Goal: Task Accomplishment & Management: Manage account settings

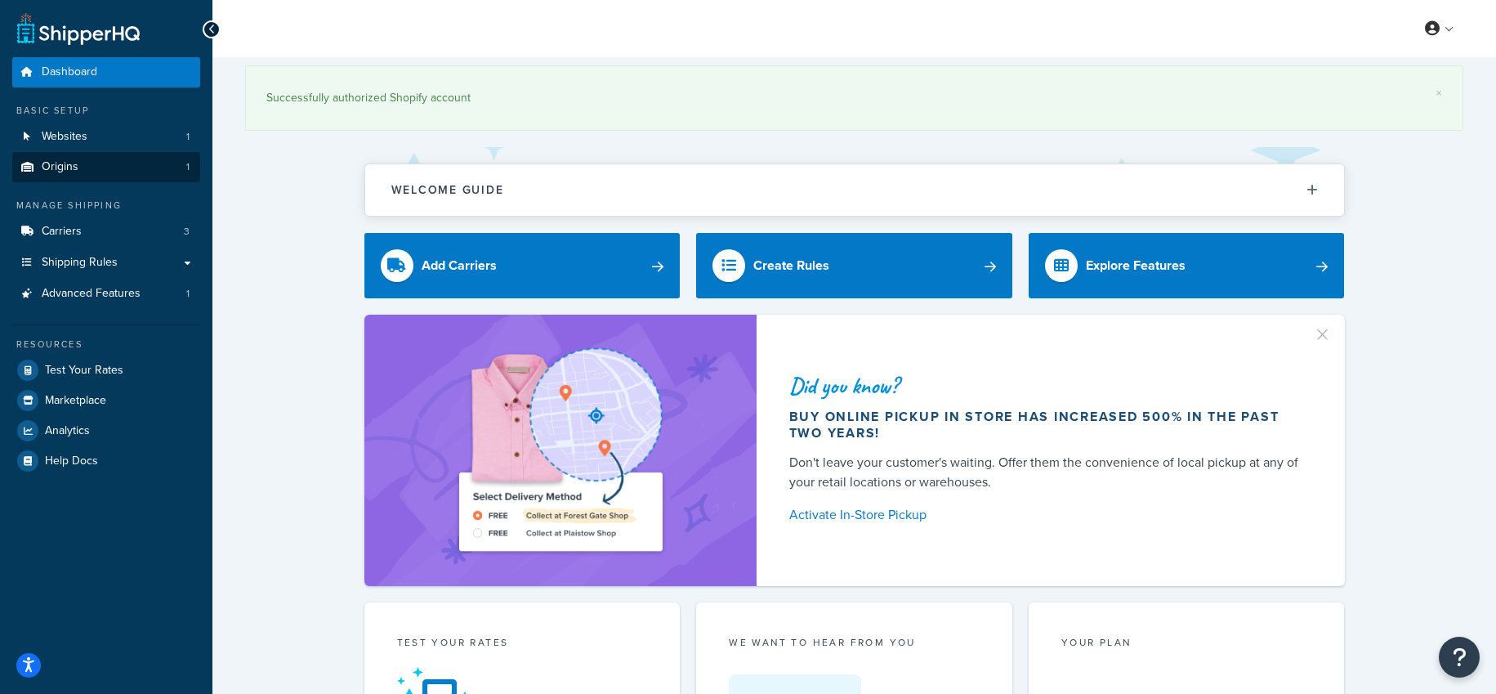
click at [132, 172] on link "Origins 1" at bounding box center [106, 167] width 188 height 30
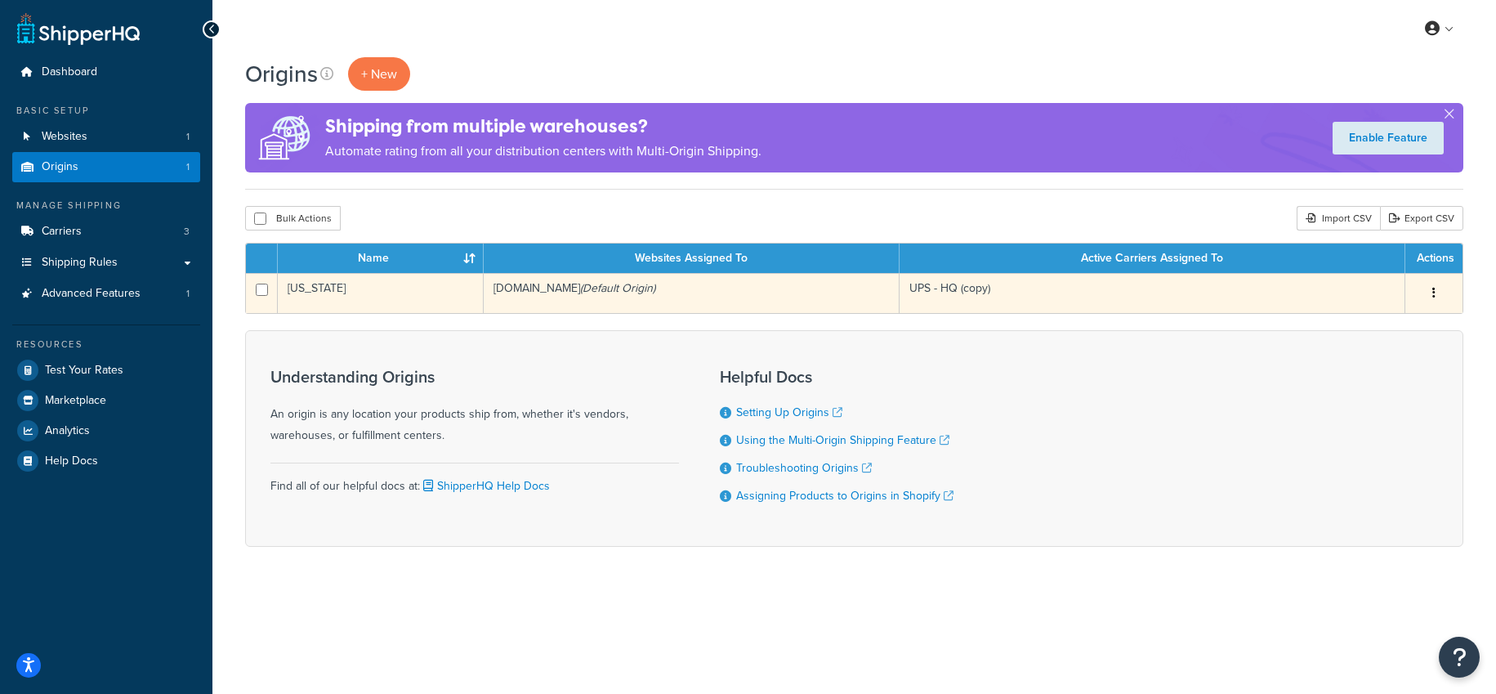
click at [1434, 291] on icon "button" at bounding box center [1434, 292] width 3 height 11
click at [1377, 320] on link "Edit" at bounding box center [1380, 324] width 129 height 34
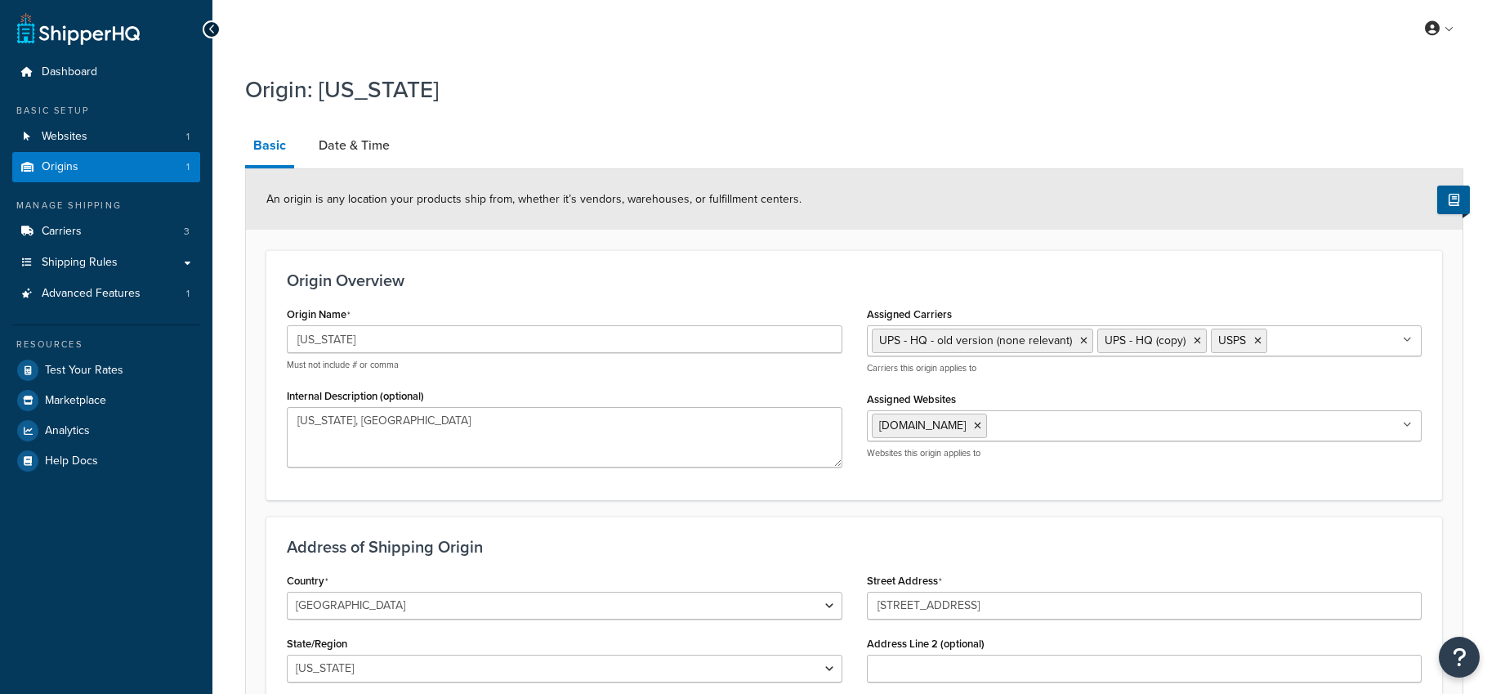
select select "32"
click at [358, 142] on link "Date & Time" at bounding box center [354, 145] width 87 height 39
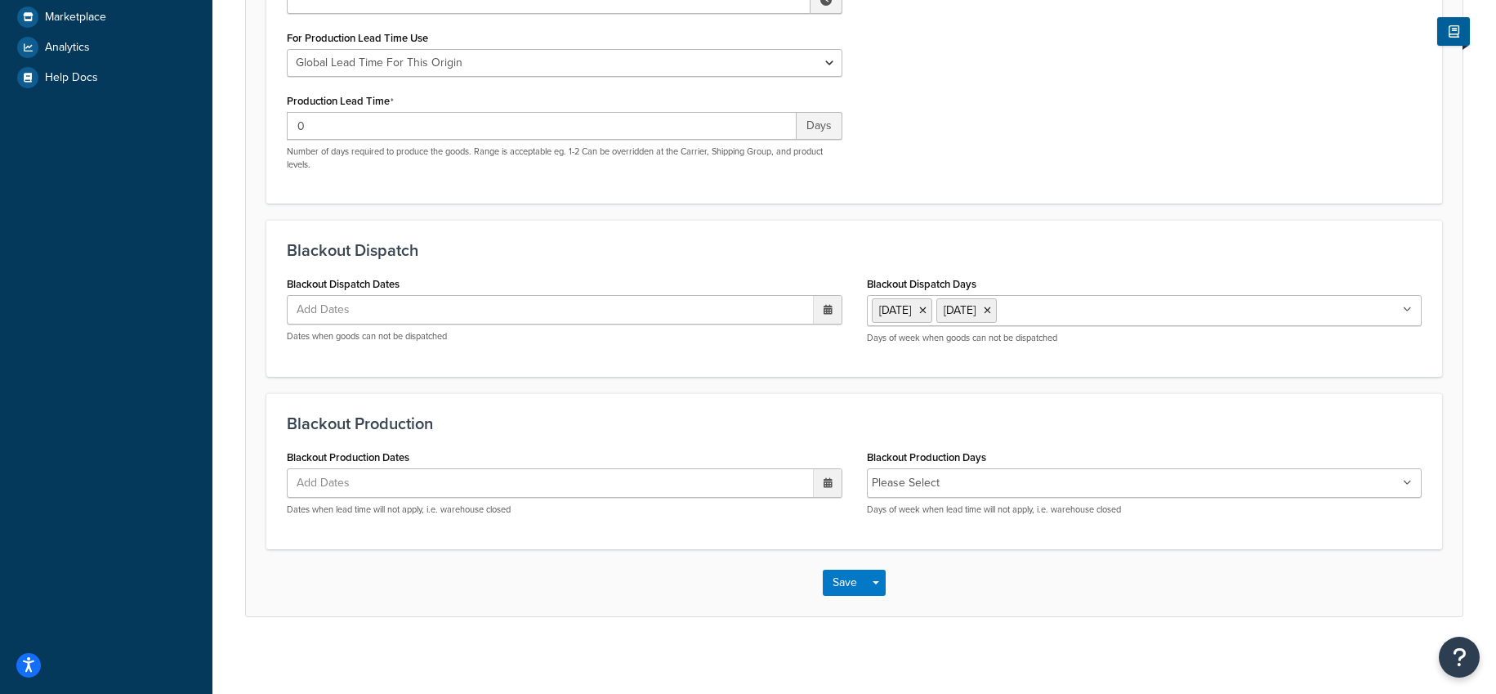
scroll to position [380, 0]
click at [457, 501] on ul "Add Dates" at bounding box center [565, 486] width 556 height 29
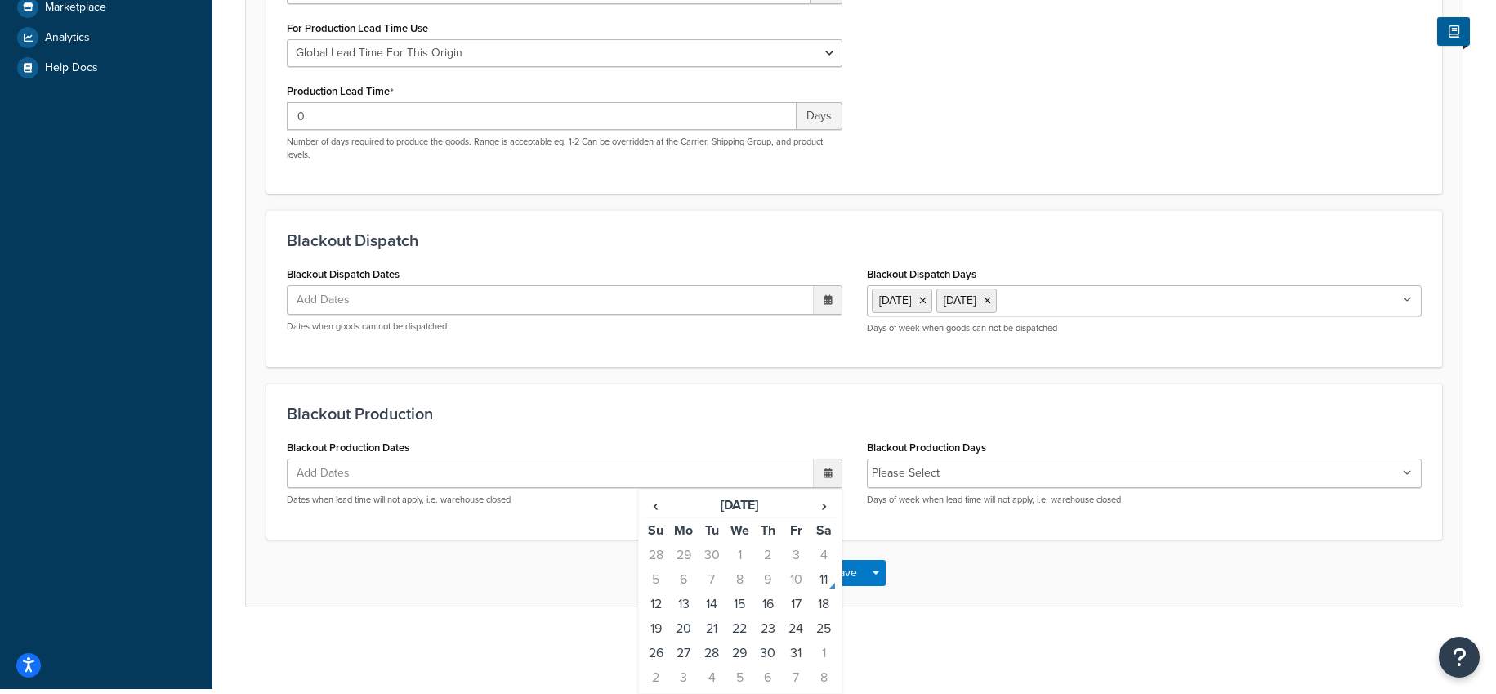
scroll to position [408, 0]
click at [686, 603] on td "13" at bounding box center [684, 604] width 28 height 25
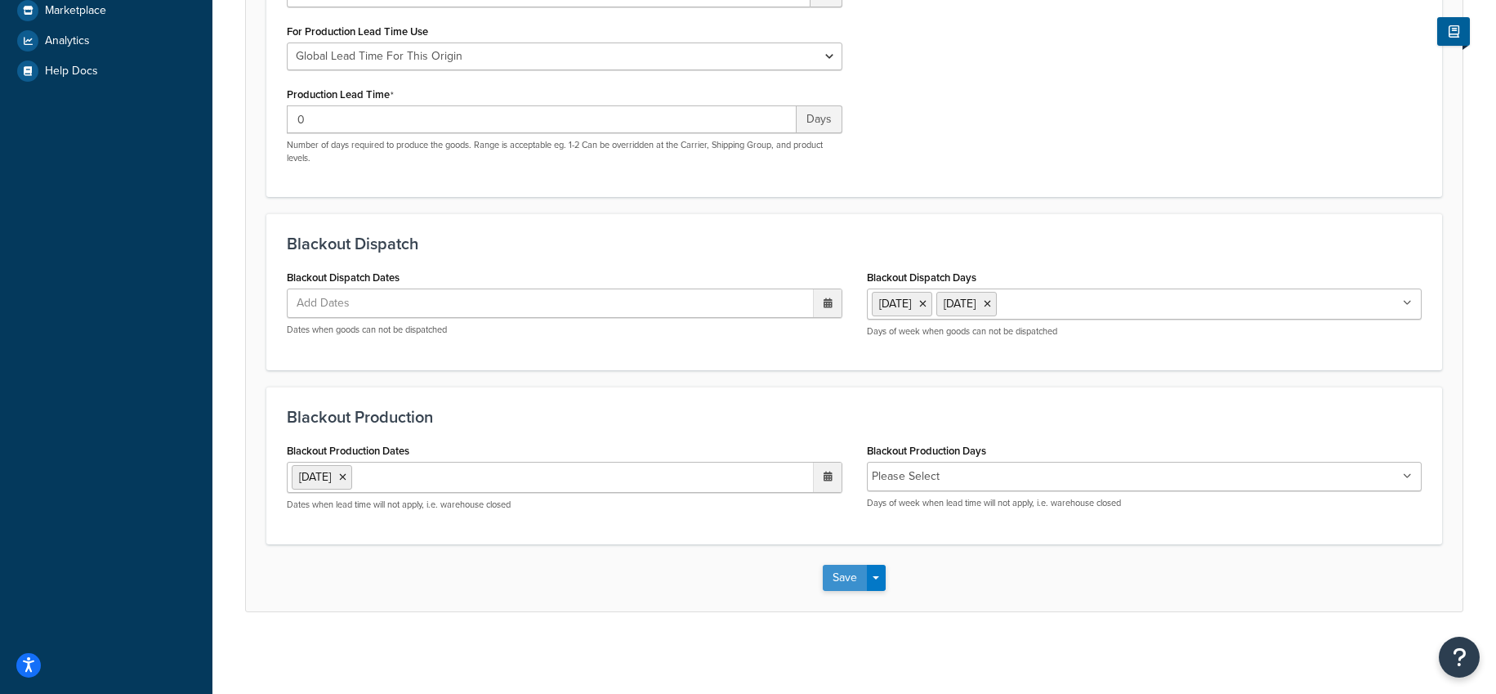
click at [852, 580] on button "Save" at bounding box center [845, 578] width 44 height 26
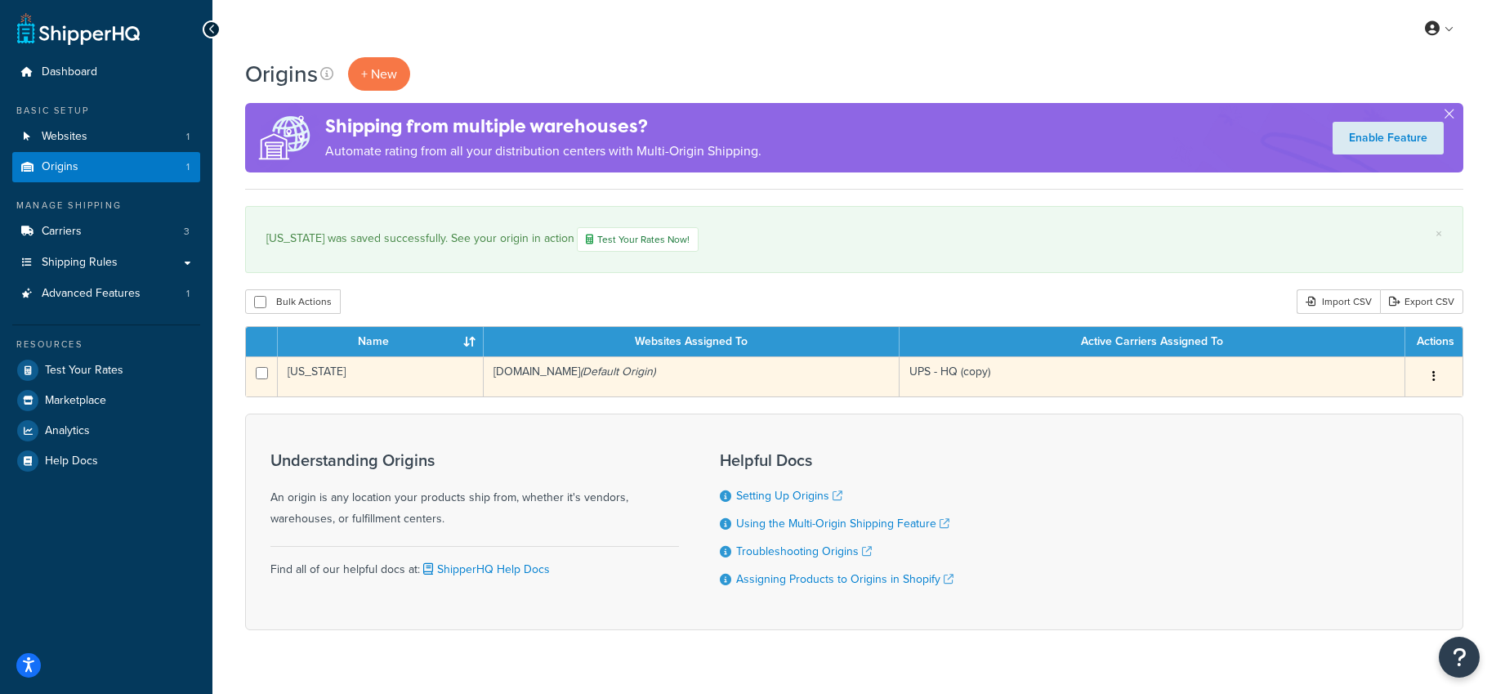
click at [1437, 381] on button "button" at bounding box center [1434, 377] width 23 height 26
click at [1352, 411] on link "Edit" at bounding box center [1380, 408] width 129 height 34
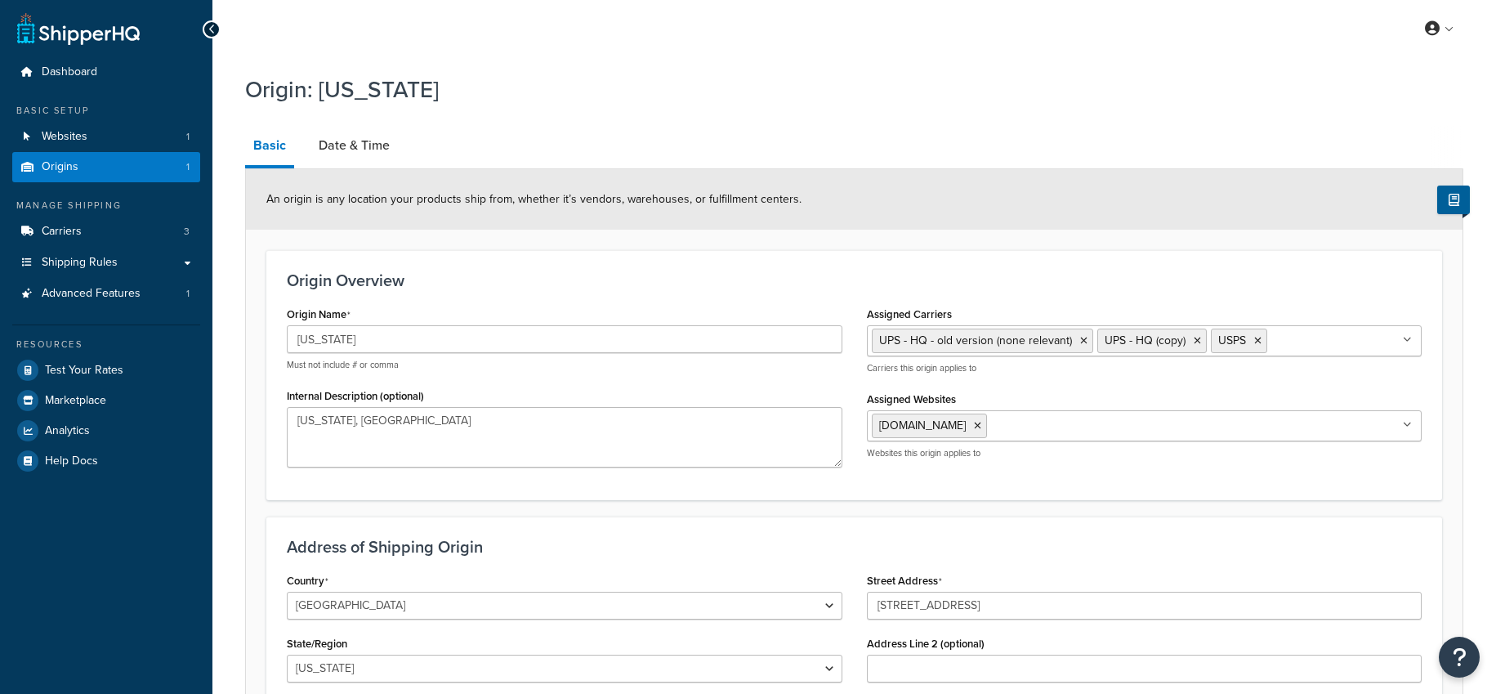
select select "32"
click at [347, 140] on link "Date & Time" at bounding box center [354, 145] width 87 height 39
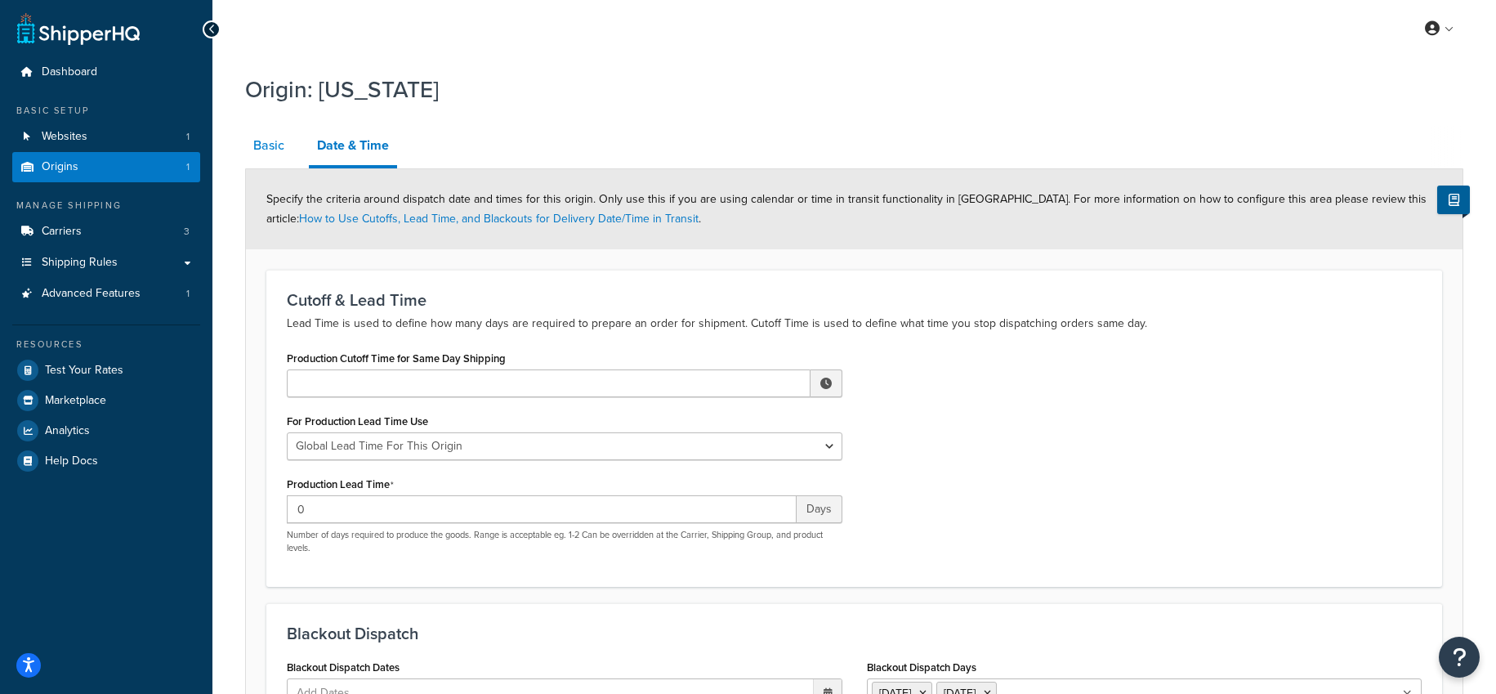
click at [269, 149] on link "Basic" at bounding box center [268, 145] width 47 height 39
select select "32"
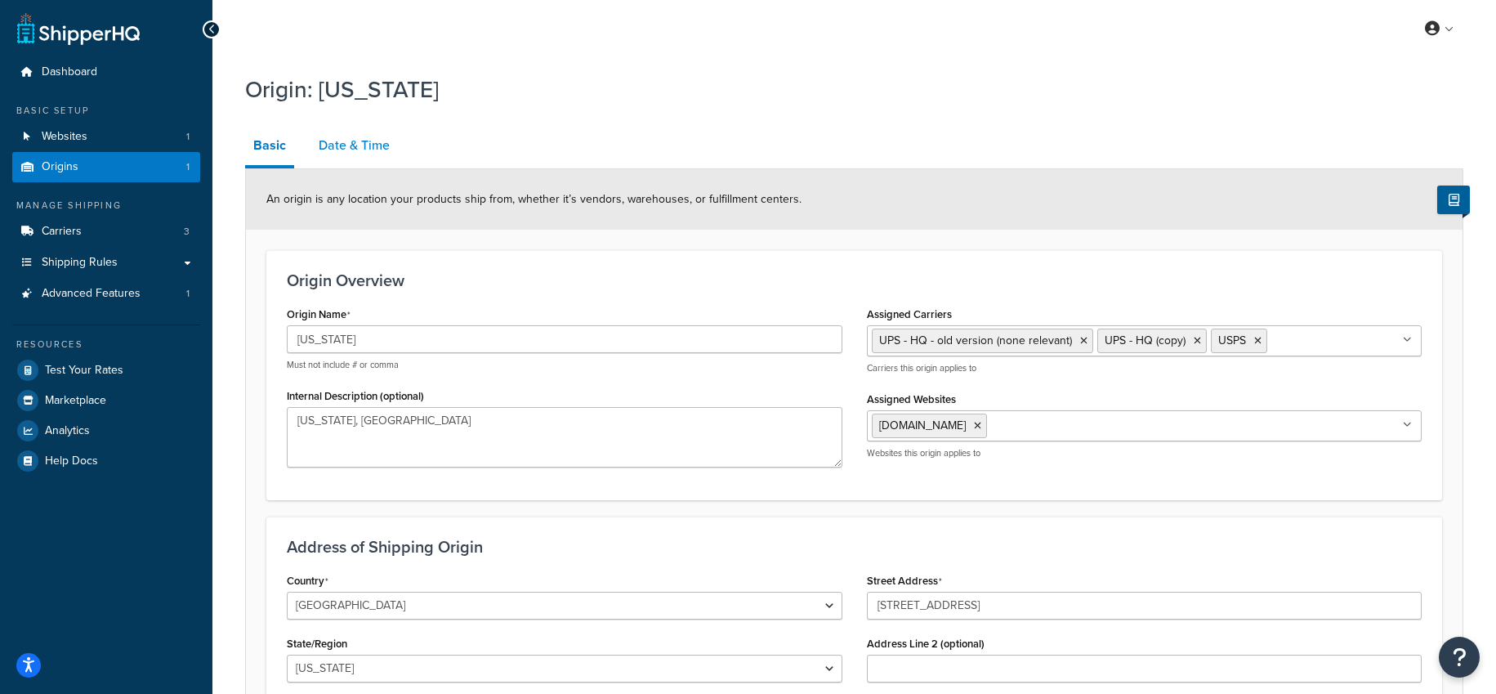
click at [371, 153] on link "Date & Time" at bounding box center [354, 145] width 87 height 39
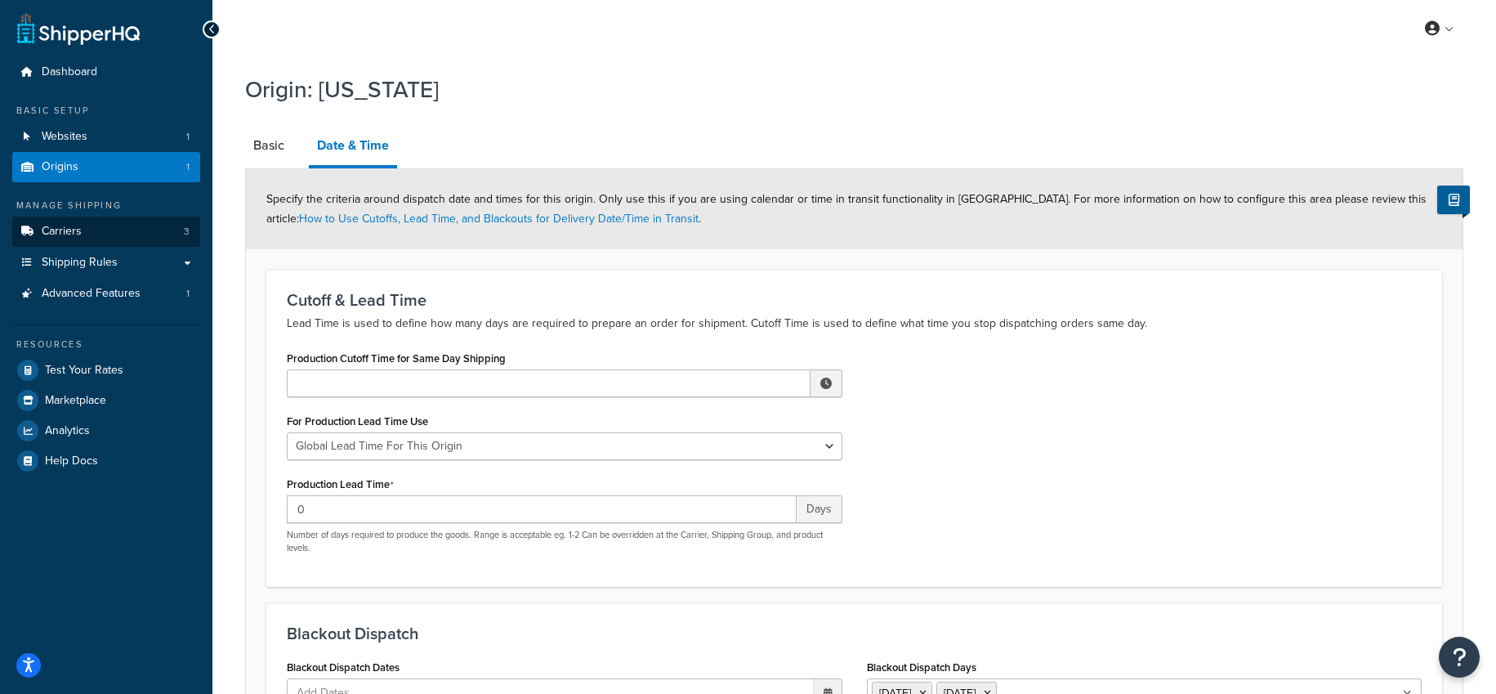
click at [58, 228] on span "Carriers" at bounding box center [62, 232] width 40 height 14
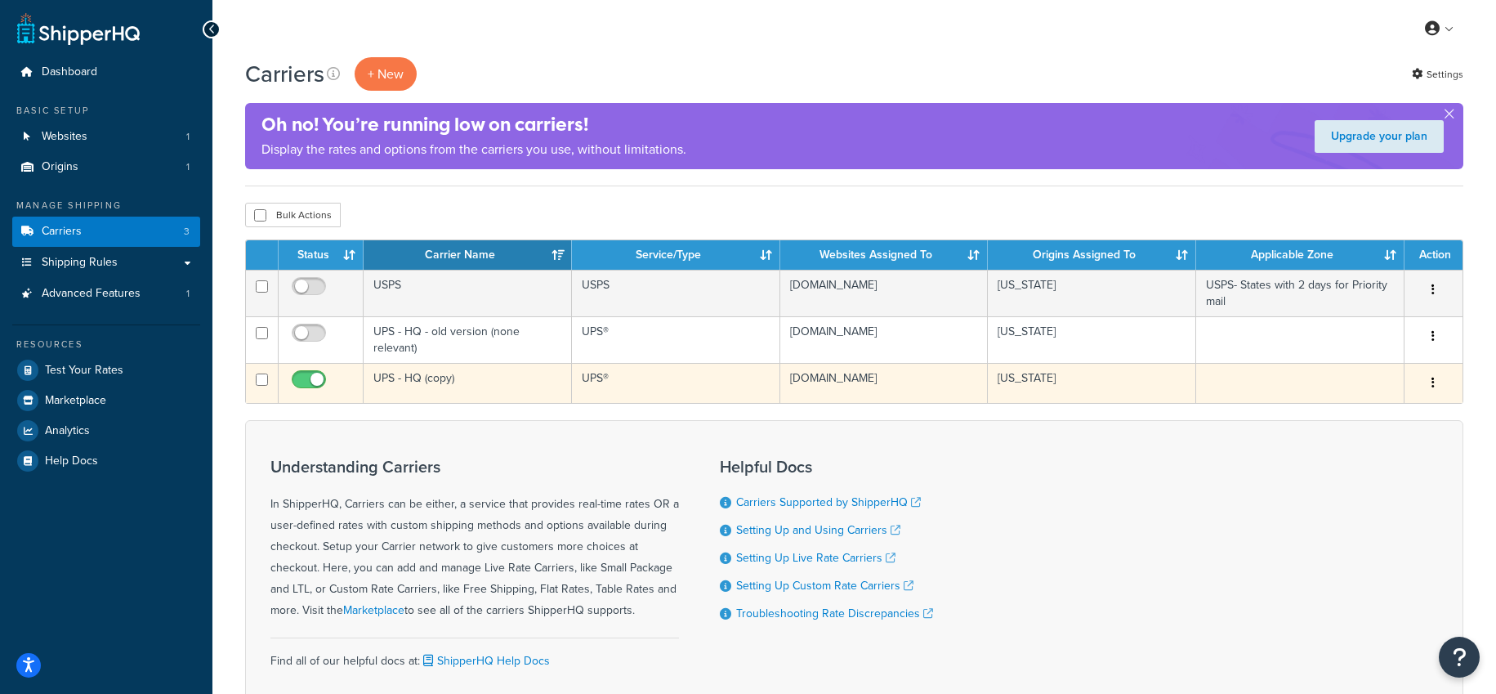
click at [1435, 381] on icon "button" at bounding box center [1433, 382] width 3 height 11
click at [1332, 414] on link "Edit" at bounding box center [1367, 417] width 129 height 34
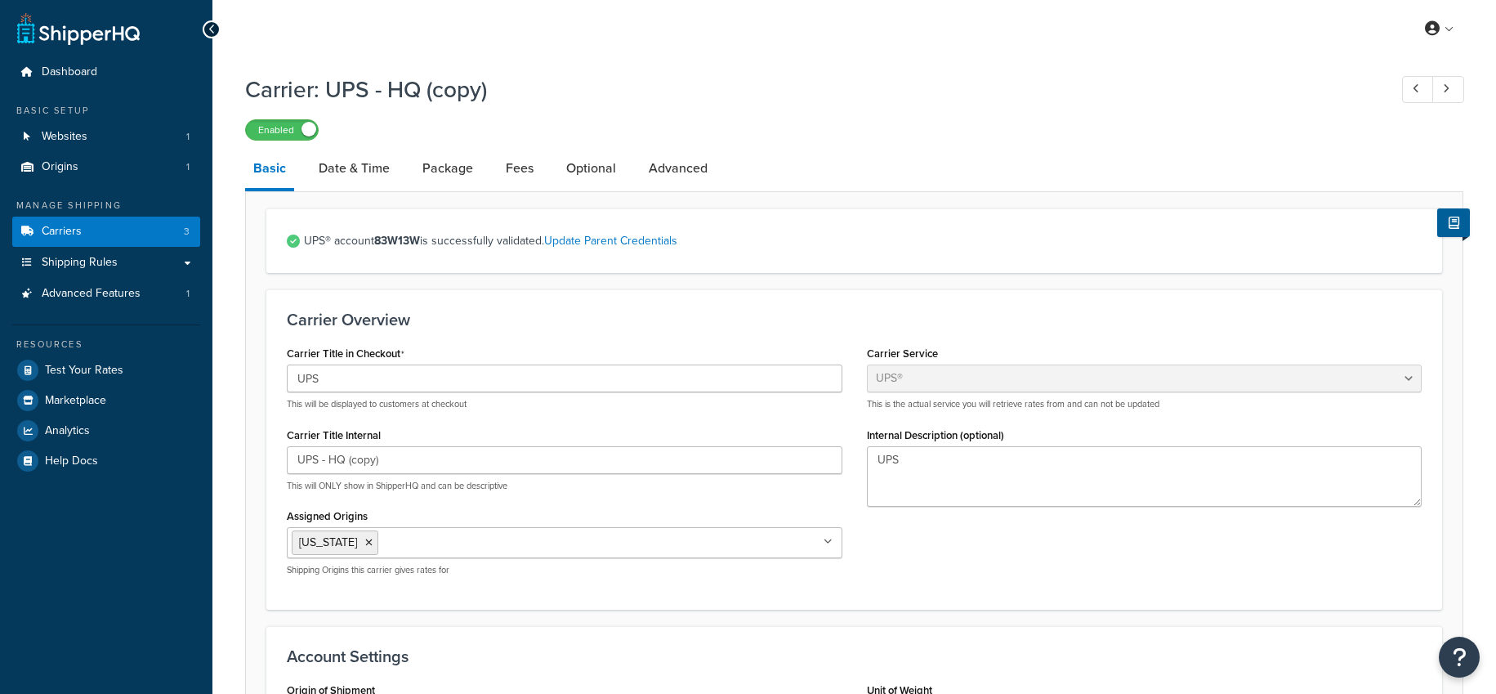
select select "ups"
click at [350, 169] on link "Date & Time" at bounding box center [354, 168] width 87 height 39
select select "yMMMEd"
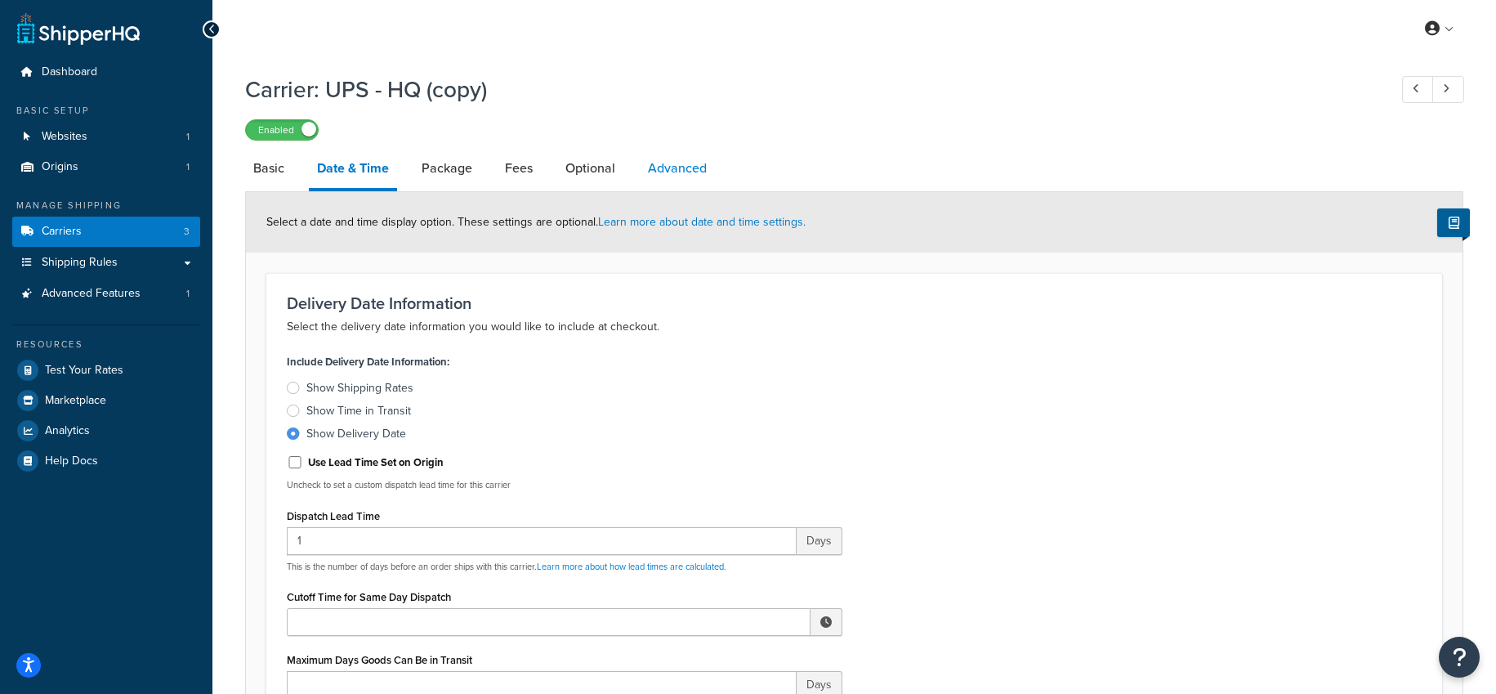
click at [668, 171] on link "Advanced" at bounding box center [677, 168] width 75 height 39
select select "false"
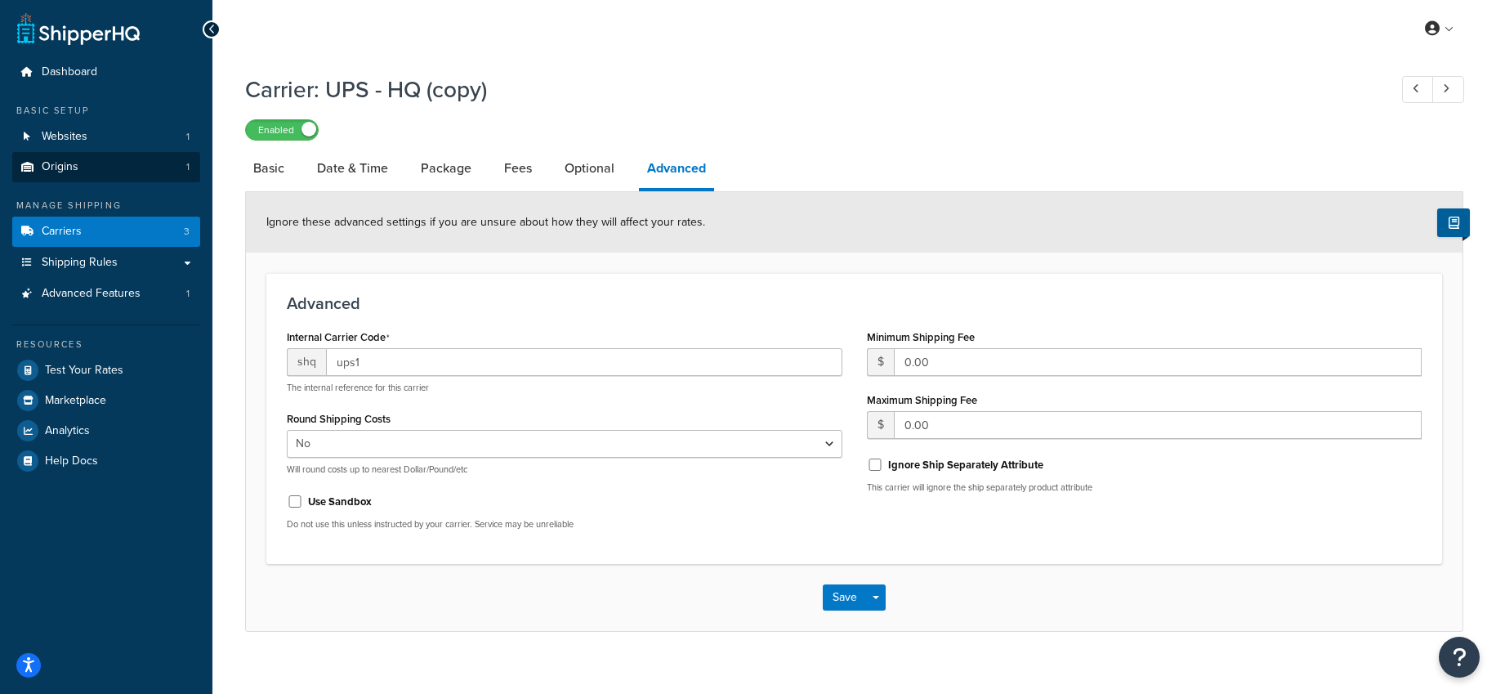
click at [69, 160] on span "Origins" at bounding box center [60, 167] width 37 height 14
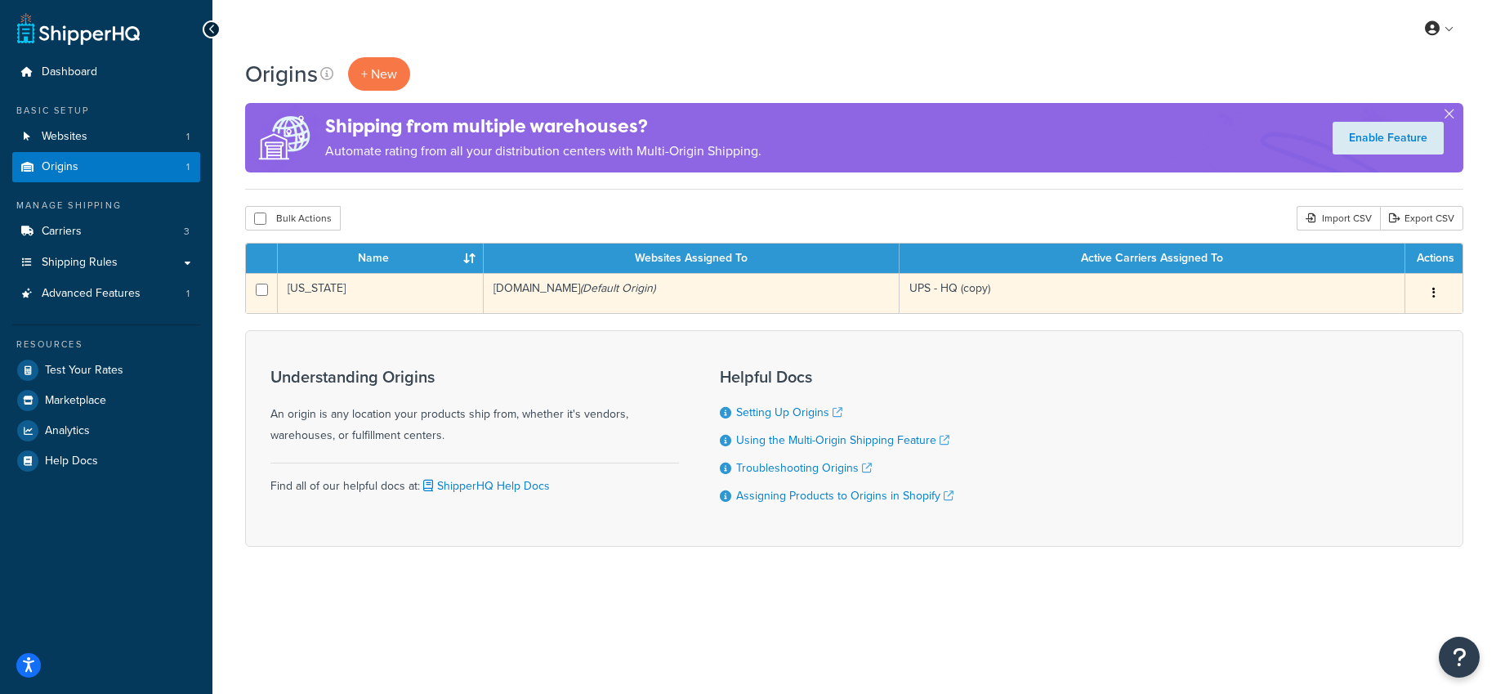
click at [1433, 293] on icon "button" at bounding box center [1434, 292] width 3 height 11
click at [1356, 324] on link "Edit" at bounding box center [1380, 324] width 129 height 34
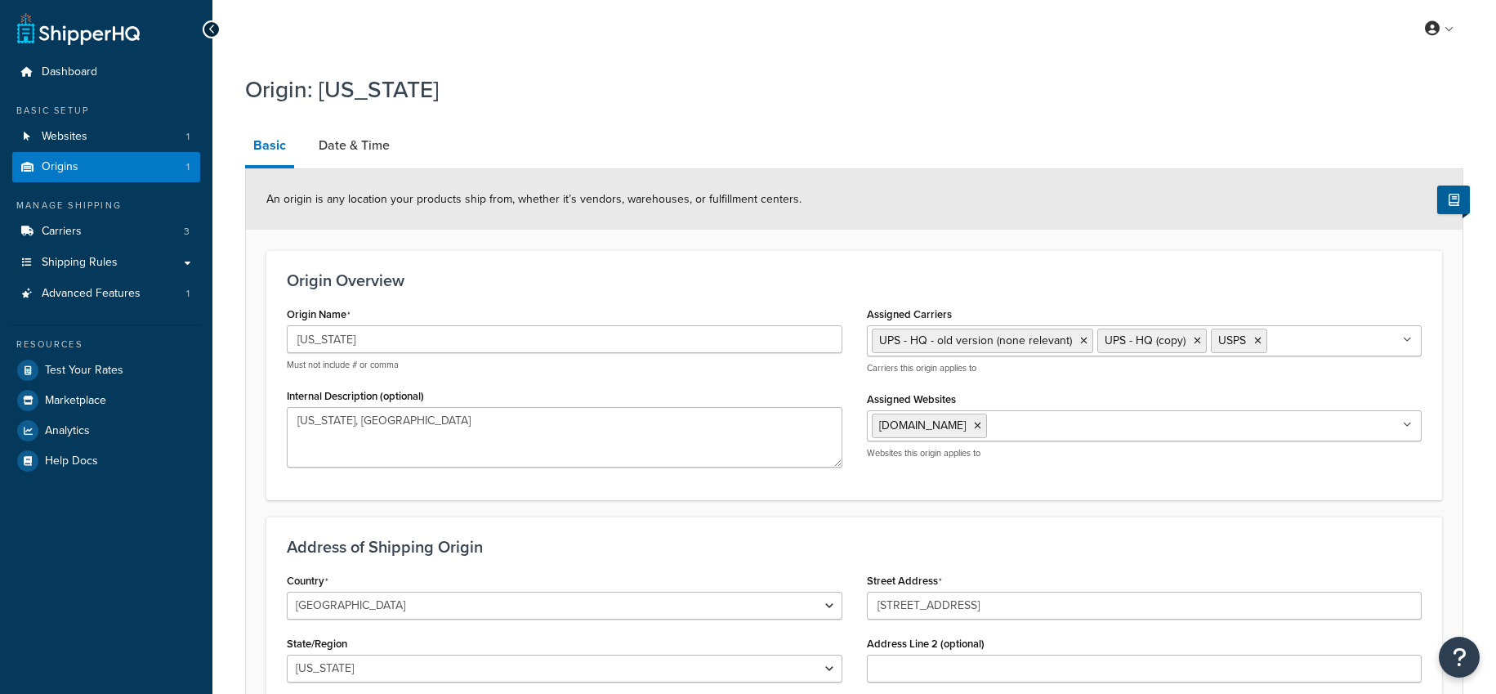
select select "32"
click at [355, 137] on link "Date & Time" at bounding box center [354, 145] width 87 height 39
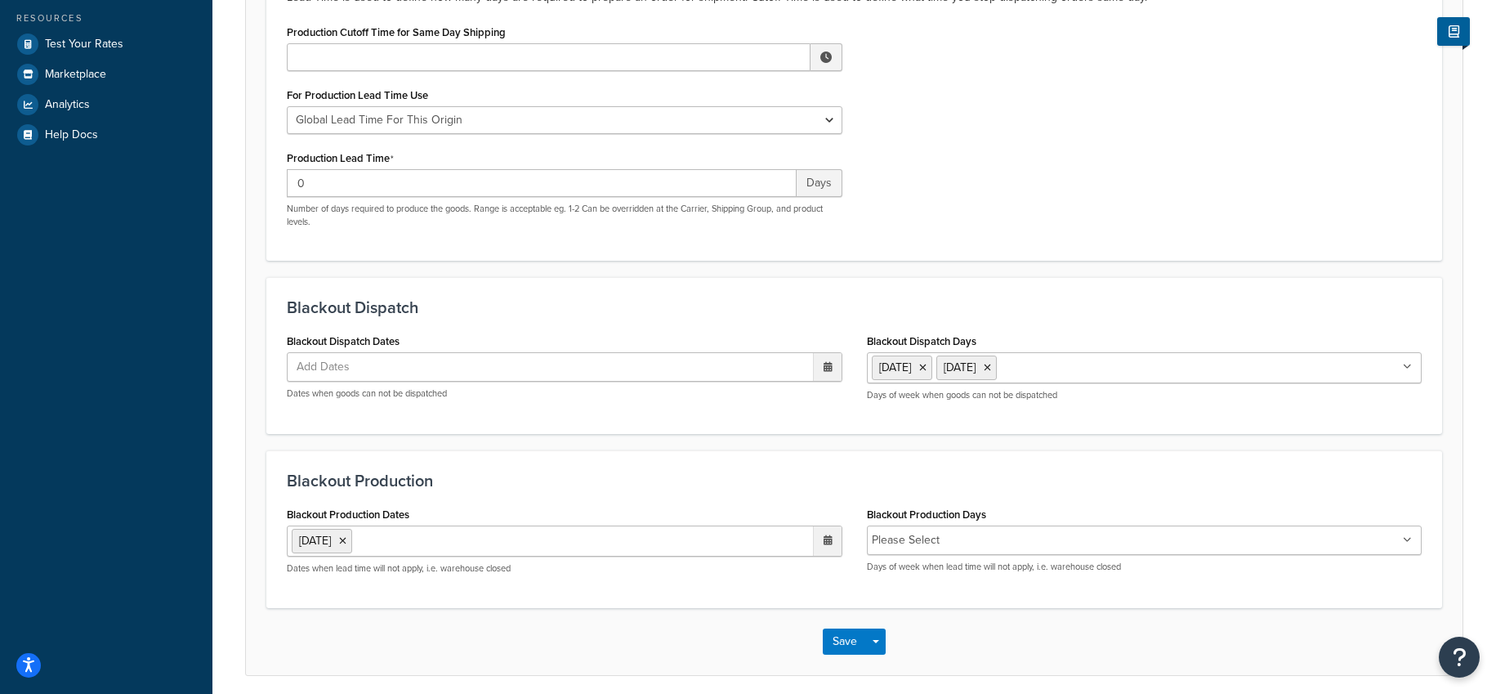
scroll to position [325, 0]
click at [1410, 546] on icon at bounding box center [1407, 541] width 9 height 10
click at [851, 655] on button "Save" at bounding box center [845, 642] width 44 height 26
